Goal: Transaction & Acquisition: Purchase product/service

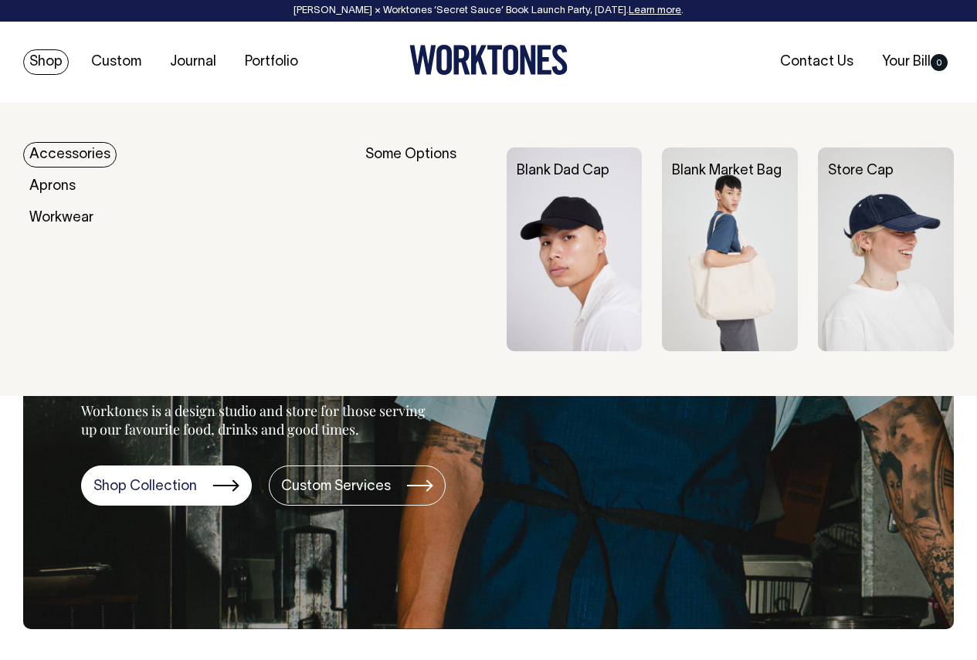
click at [49, 63] on link "Shop" at bounding box center [46, 61] width 46 height 25
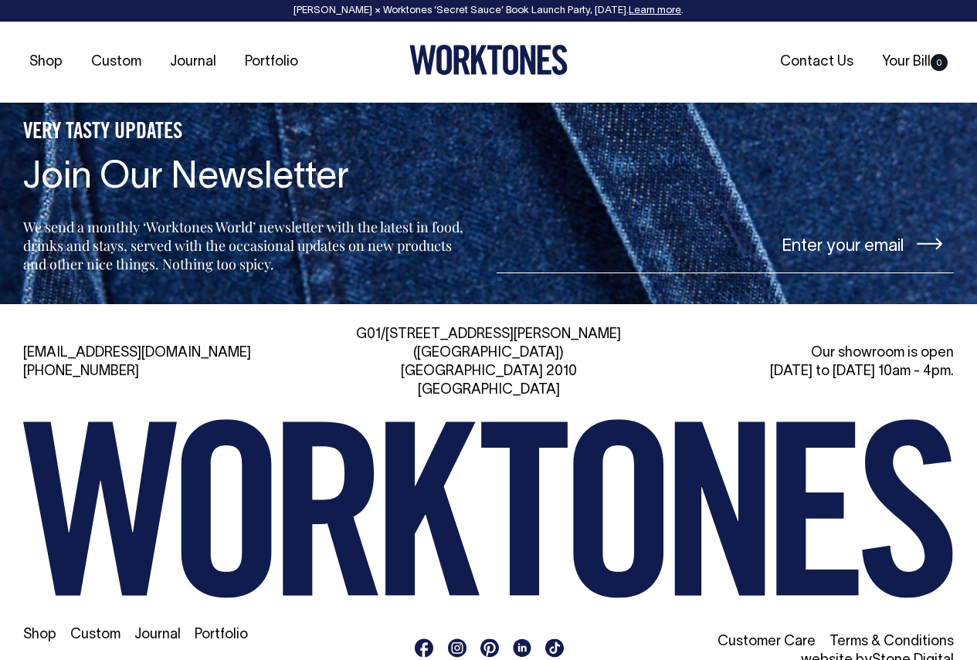
scroll to position [3026, 0]
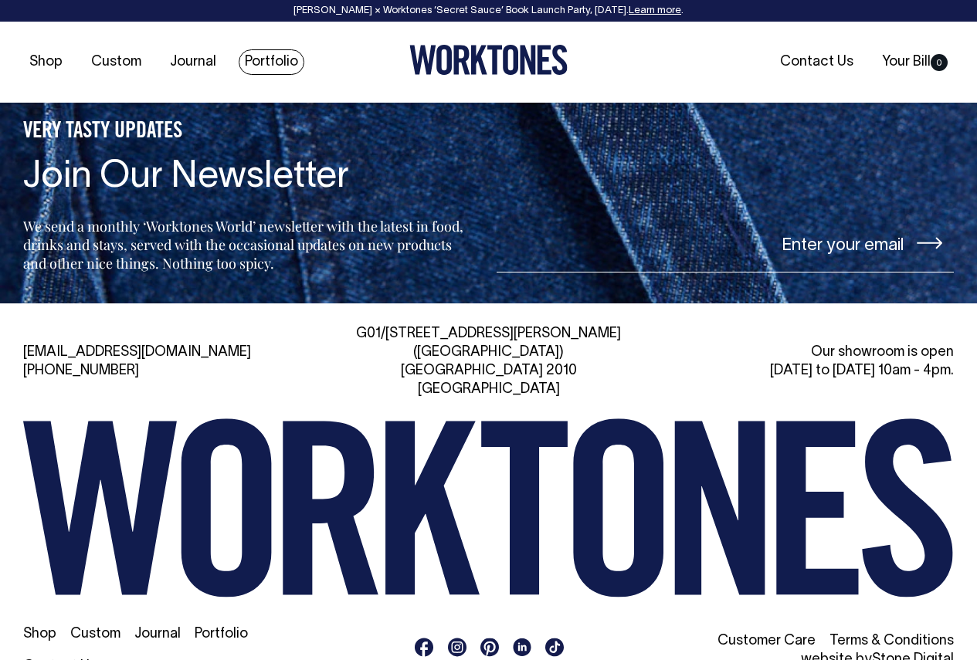
click at [252, 54] on link "Portfolio" at bounding box center [272, 61] width 66 height 25
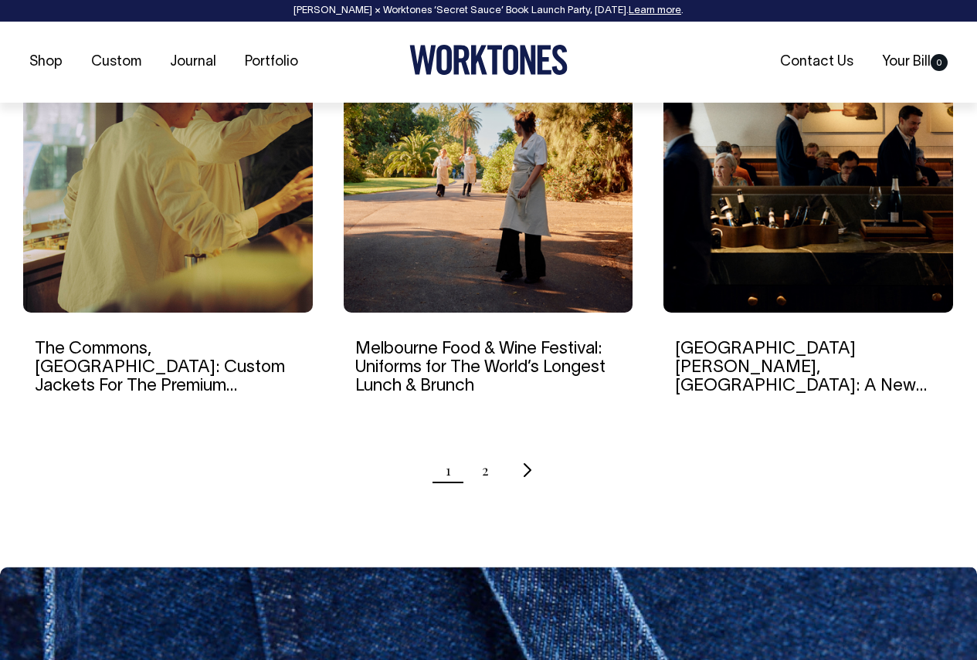
scroll to position [1544, 0]
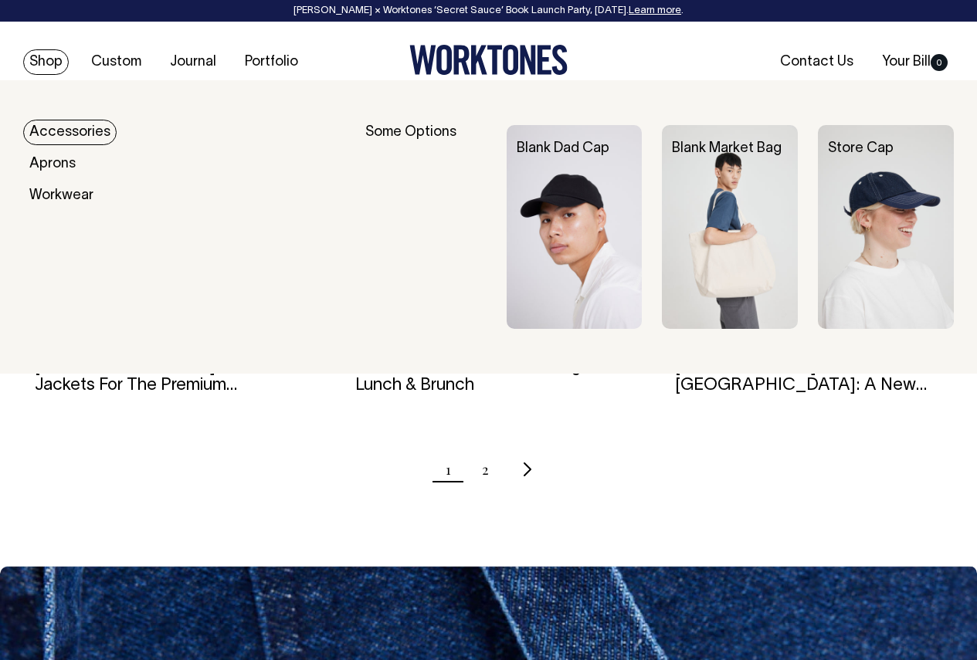
click at [53, 59] on link "Shop" at bounding box center [46, 61] width 46 height 25
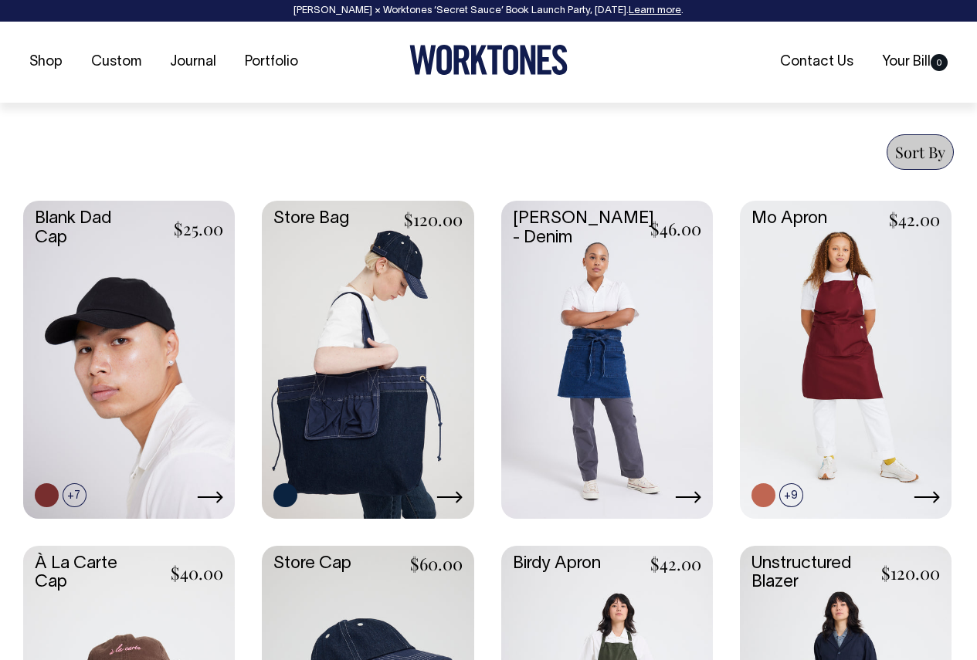
scroll to position [695, 0]
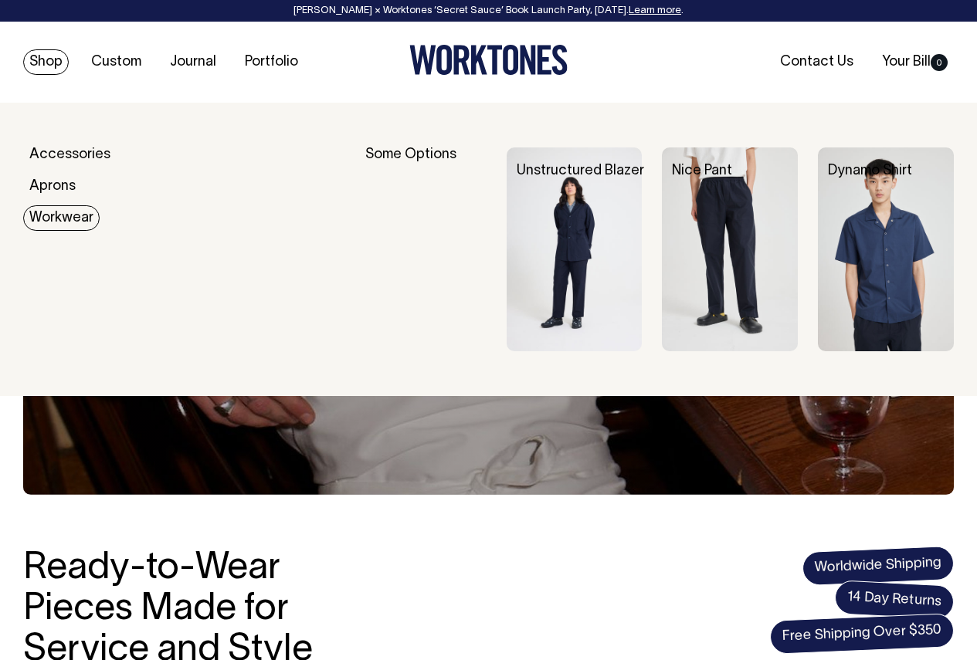
click at [57, 218] on link "Workwear" at bounding box center [61, 217] width 76 height 25
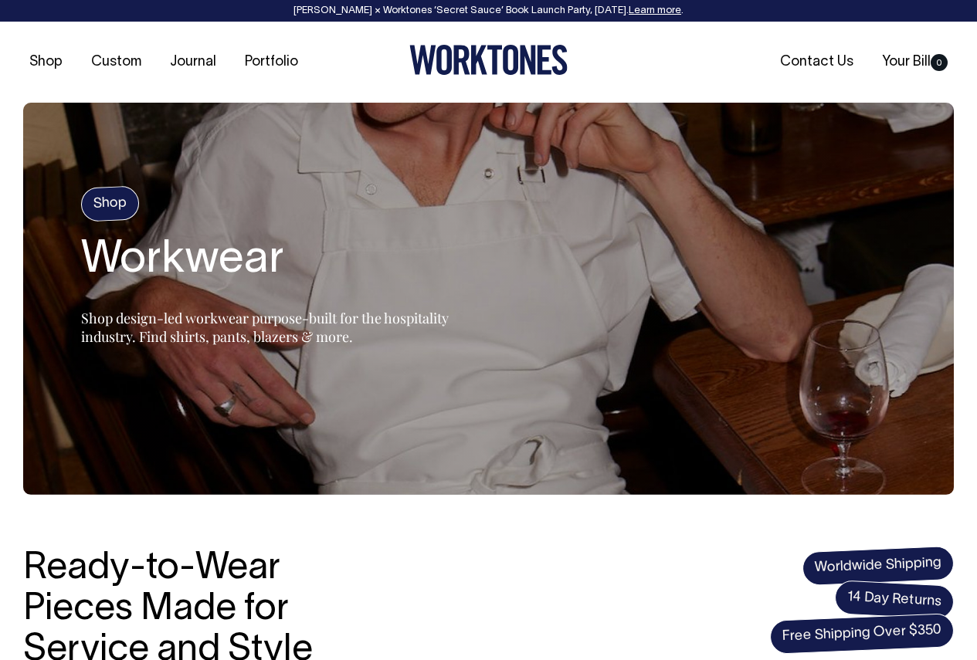
click at [486, 63] on icon at bounding box center [488, 60] width 158 height 30
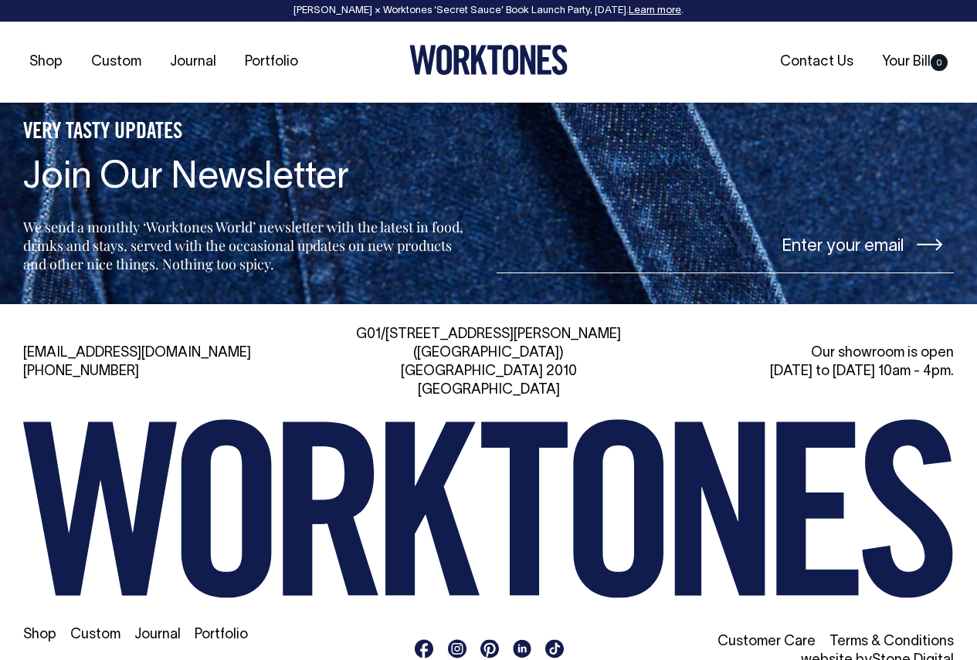
scroll to position [3079, 0]
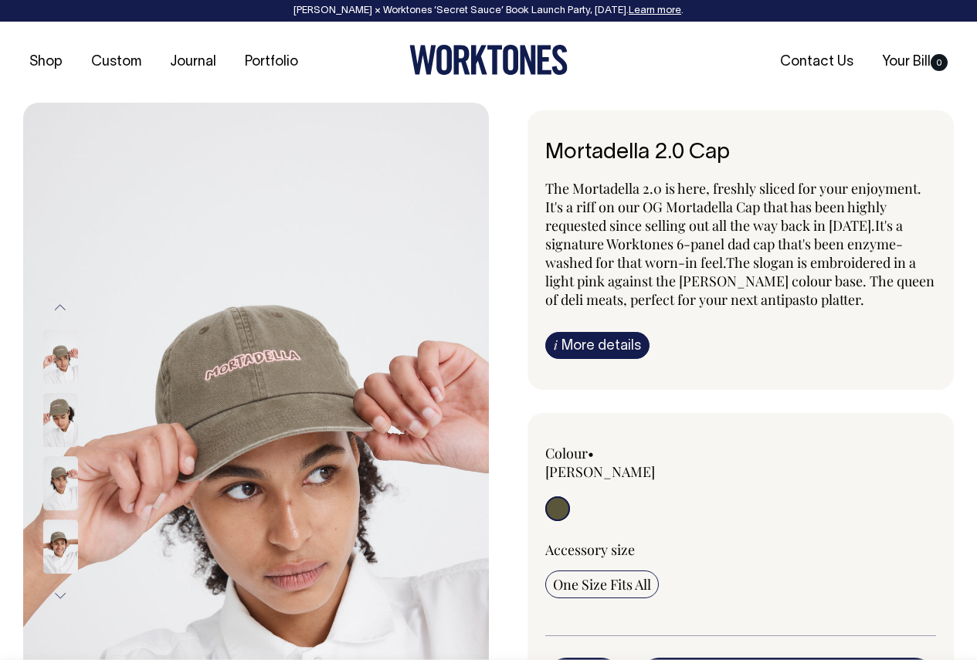
click at [633, 201] on p "The Mortadella 2.0 is here, freshly sliced for your enjoyment. It's a riff on o…" at bounding box center [740, 244] width 391 height 130
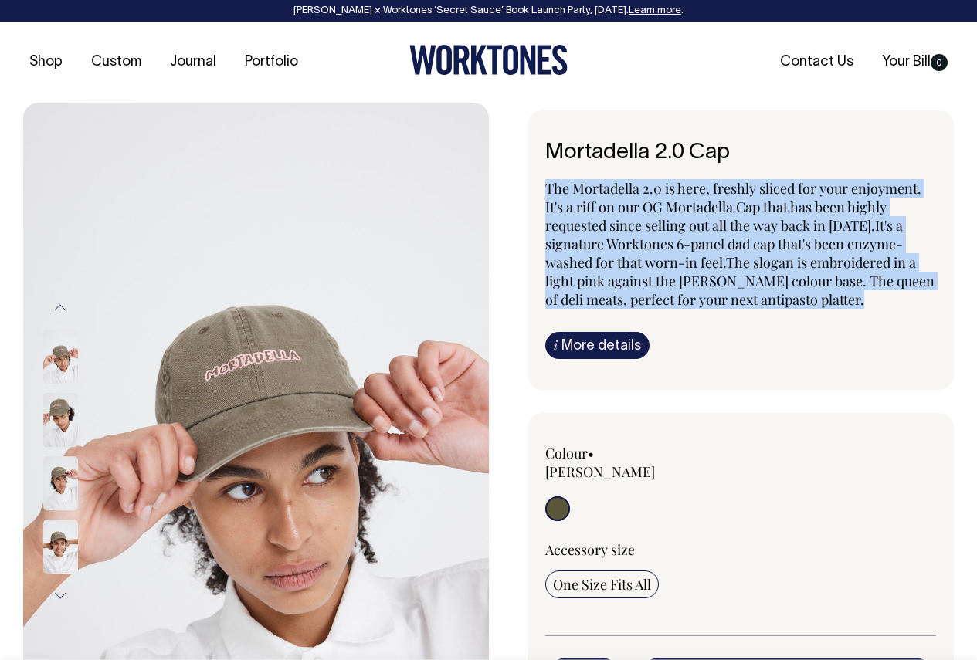
click at [633, 201] on p "The Mortadella 2.0 is here, freshly sliced for your enjoyment. It's a riff on o…" at bounding box center [740, 244] width 391 height 130
click at [669, 249] on span "It's a signature Worktones 6-panel dad cap that's been enzyme-washed for that w…" at bounding box center [739, 262] width 389 height 93
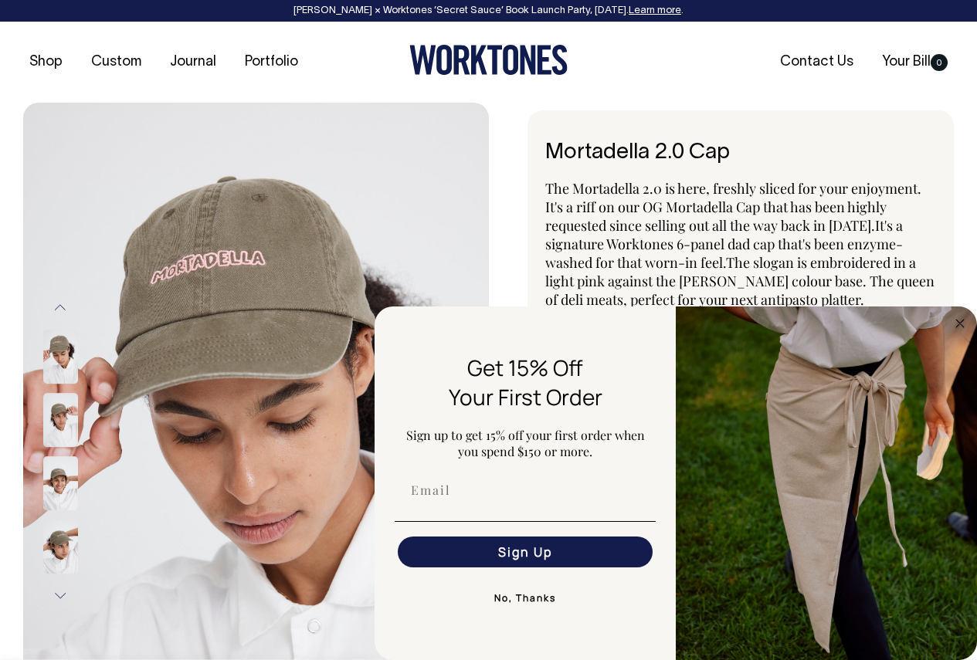
click at [69, 486] on img at bounding box center [60, 483] width 35 height 54
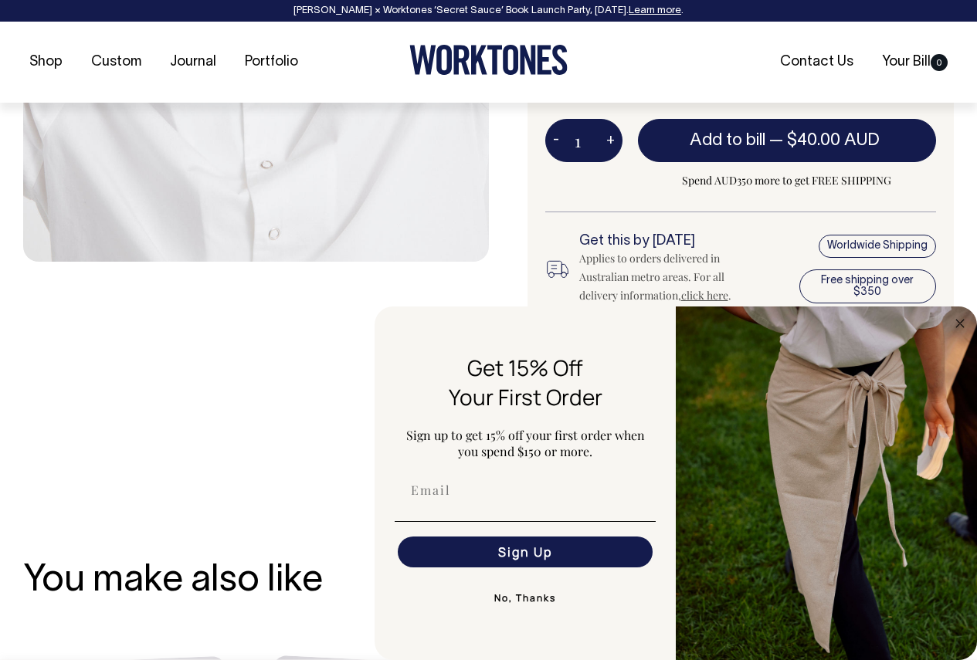
scroll to position [540, 0]
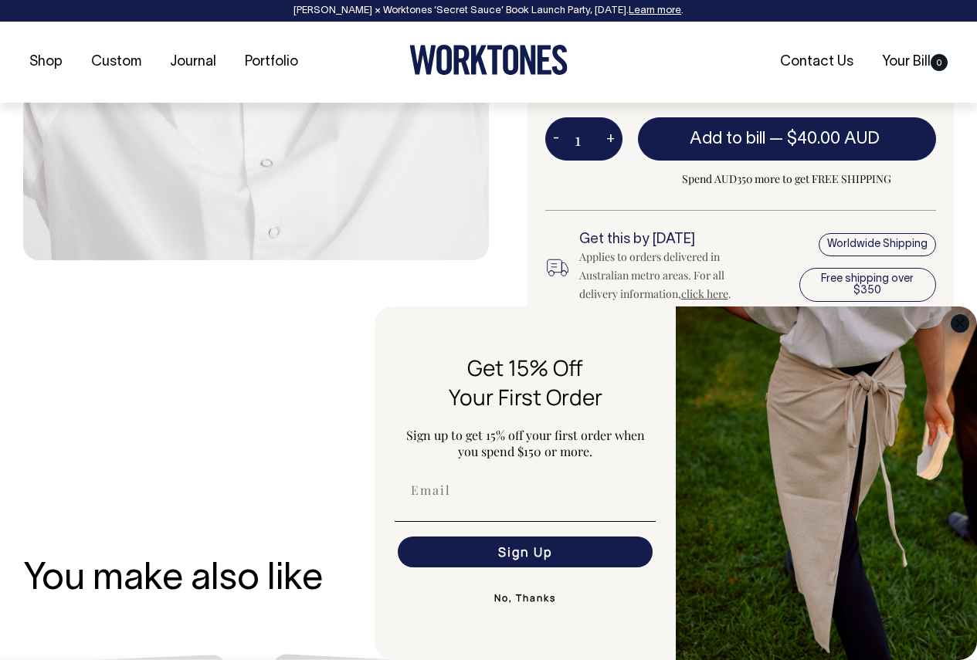
click at [957, 317] on circle "Close dialog" at bounding box center [960, 323] width 18 height 18
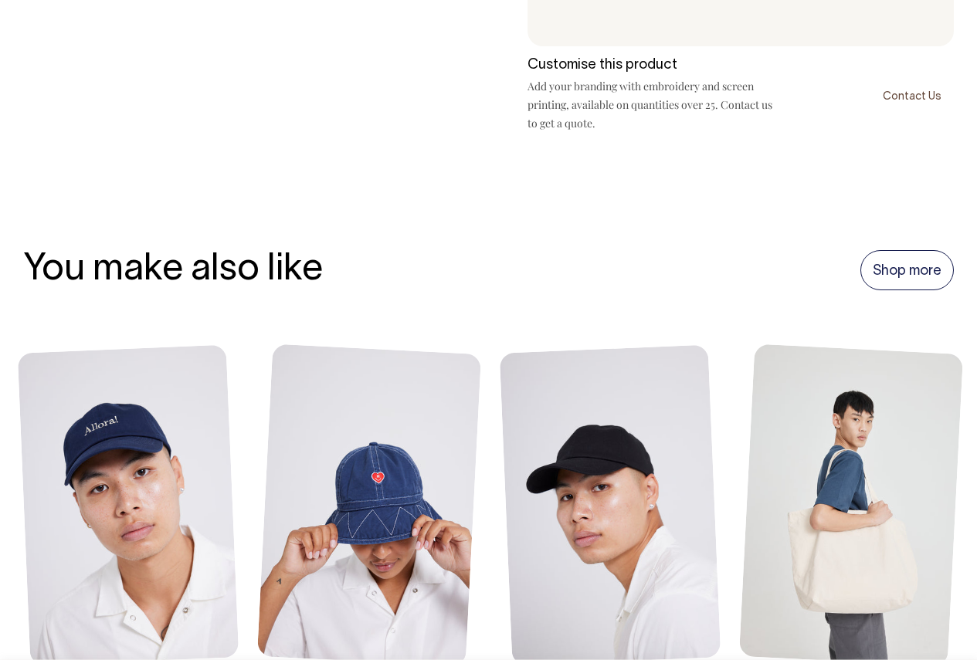
scroll to position [849, 0]
click at [917, 251] on link "Shop more" at bounding box center [906, 271] width 93 height 40
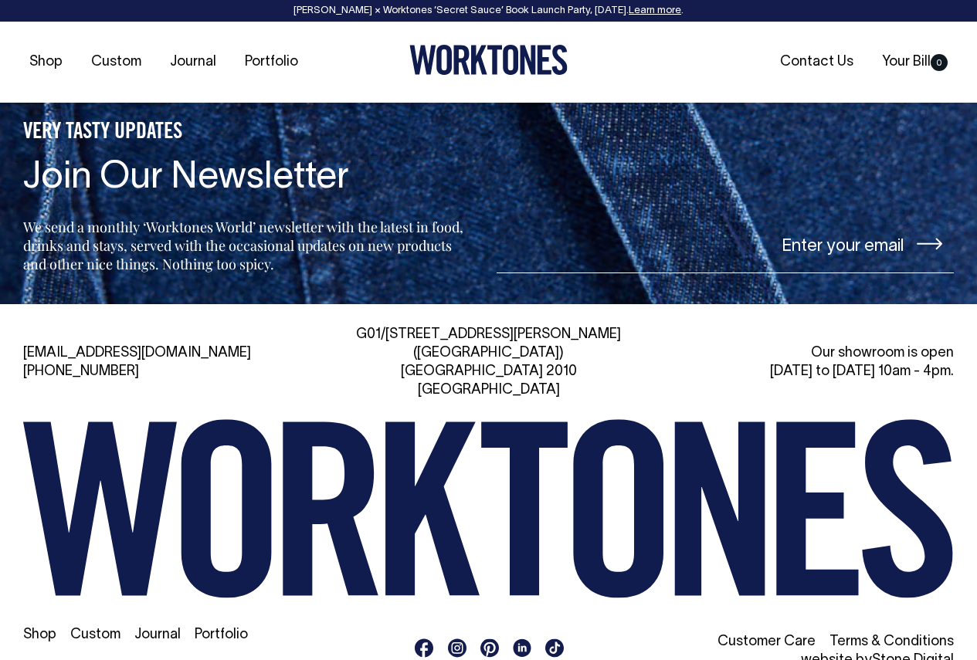
scroll to position [3026, 0]
